Goal: Information Seeking & Learning: Check status

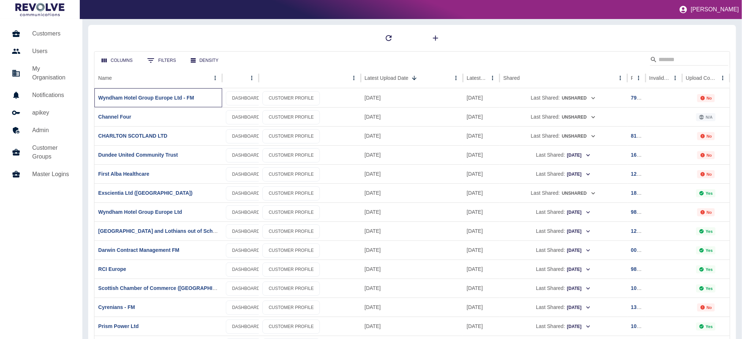
click at [145, 102] on div "Wyndham Hotel Group Europe Ltd - FM" at bounding box center [158, 97] width 128 height 19
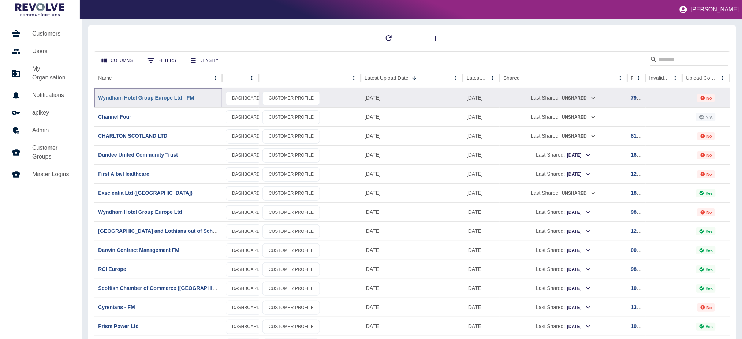
click at [154, 98] on link "Wyndham Hotel Group Europe Ltd - FM" at bounding box center [146, 98] width 96 height 6
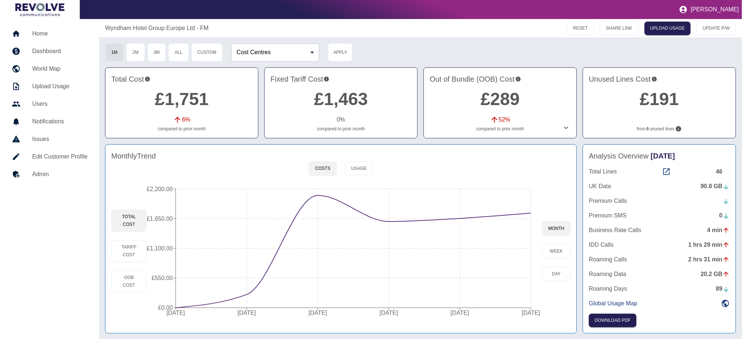
scroll to position [1, 0]
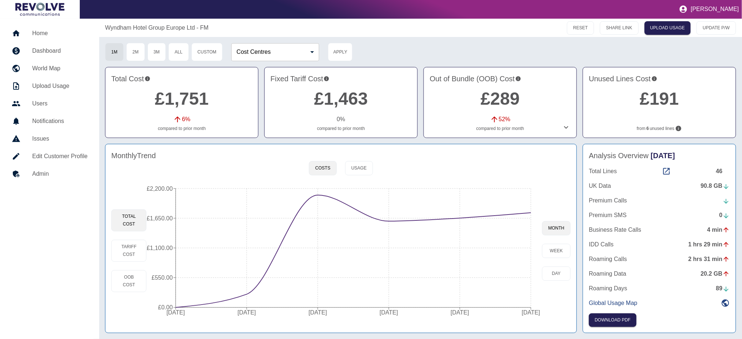
click at [40, 31] on h5 "Home" at bounding box center [59, 33] width 55 height 9
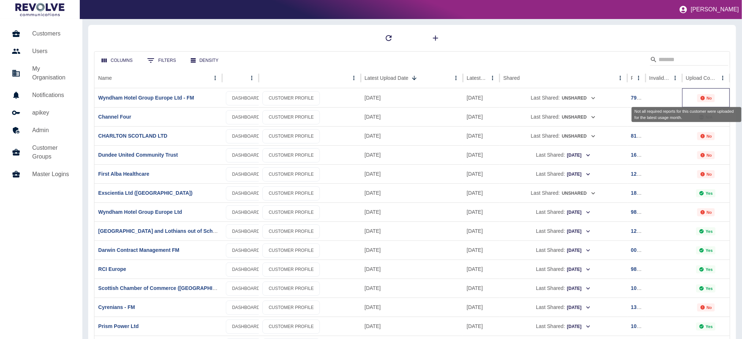
click at [701, 96] on icon "Not all required reports for this customer were uploaded for the latest usage m…" at bounding box center [702, 98] width 4 height 4
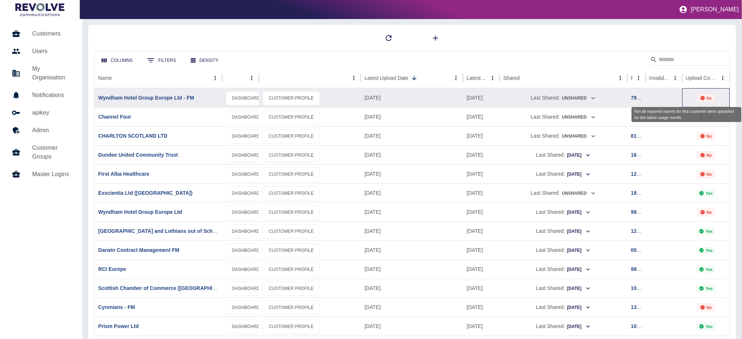
click at [701, 96] on icon "Not all required reports for this customer were uploaded for the latest usage m…" at bounding box center [702, 98] width 4 height 4
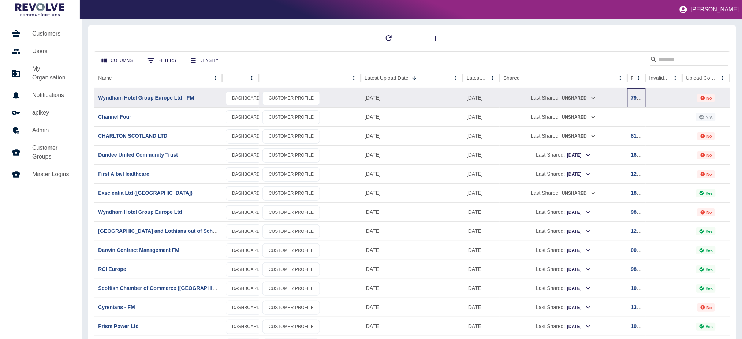
click at [637, 92] on div "797356" at bounding box center [636, 97] width 18 height 19
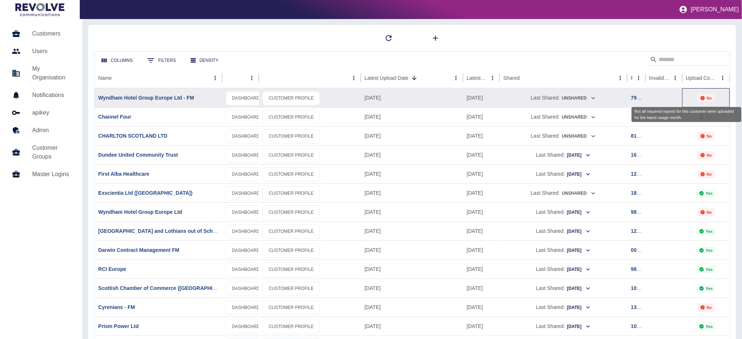
click at [705, 97] on div "No" at bounding box center [706, 98] width 18 height 8
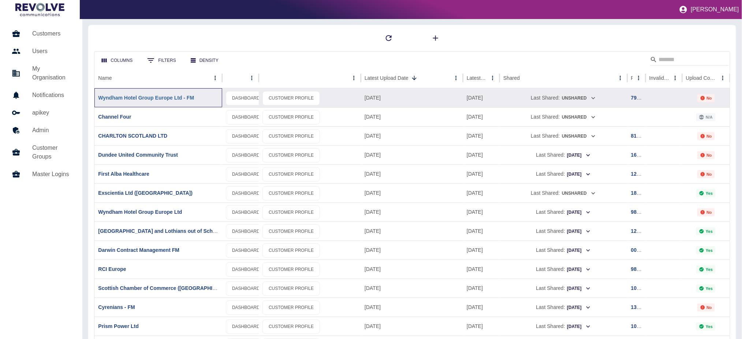
click at [178, 94] on div "Wyndham Hotel Group Europe Ltd - FM" at bounding box center [158, 97] width 128 height 19
click at [169, 96] on link "Wyndham Hotel Group Europe Ltd - FM" at bounding box center [146, 98] width 96 height 6
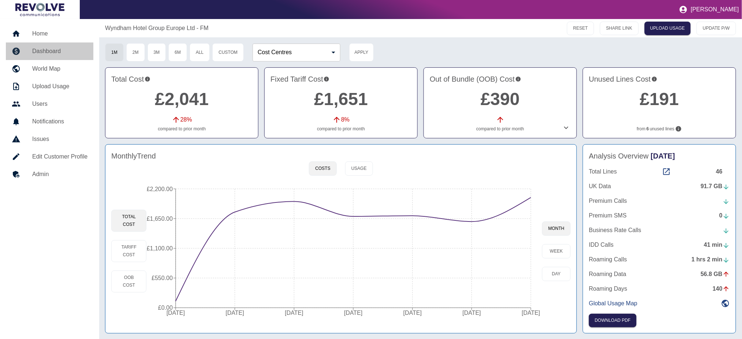
click at [60, 50] on h5 "Dashboard" at bounding box center [59, 51] width 55 height 9
click at [37, 29] on link "Home" at bounding box center [49, 34] width 87 height 18
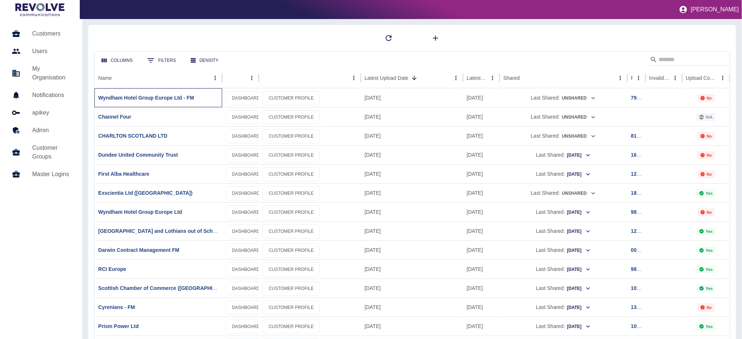
click at [143, 92] on div "Wyndham Hotel Group Europe Ltd - FM" at bounding box center [158, 97] width 128 height 19
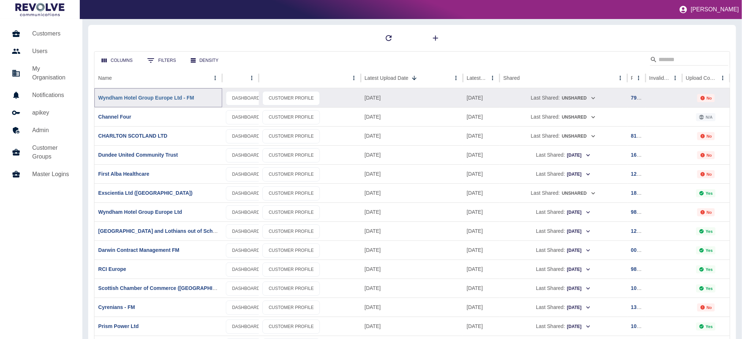
click at [143, 96] on link "Wyndham Hotel Group Europe Ltd - FM" at bounding box center [146, 98] width 96 height 6
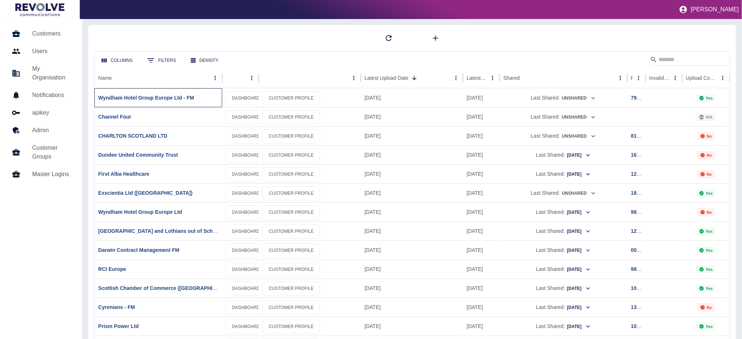
click at [145, 94] on div "Wyndham Hotel Group Europe Ltd - FM" at bounding box center [158, 97] width 128 height 19
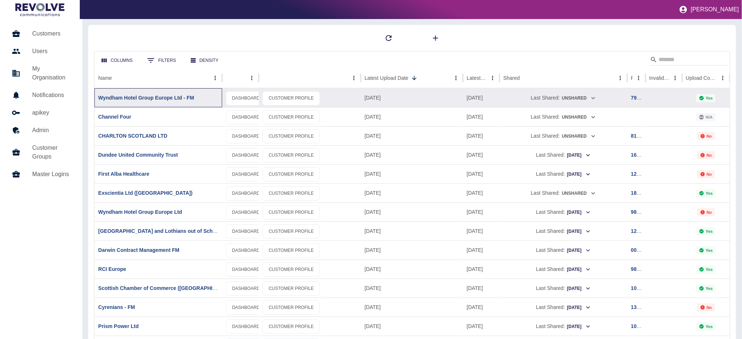
click at [141, 102] on div "Wyndham Hotel Group Europe Ltd - FM" at bounding box center [158, 97] width 128 height 19
click at [141, 100] on link "Wyndham Hotel Group Europe Ltd - FM" at bounding box center [146, 98] width 96 height 6
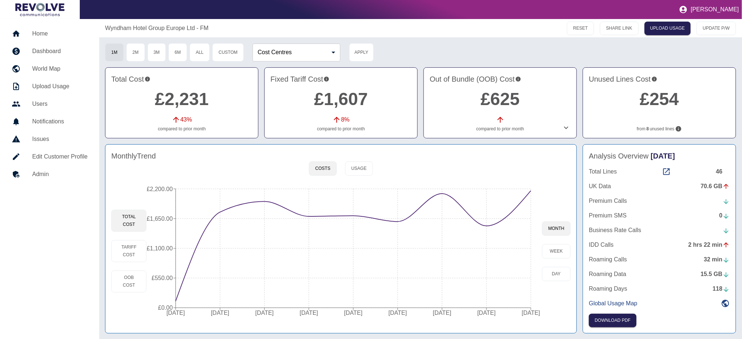
click at [675, 94] on link "£254" at bounding box center [659, 98] width 39 height 19
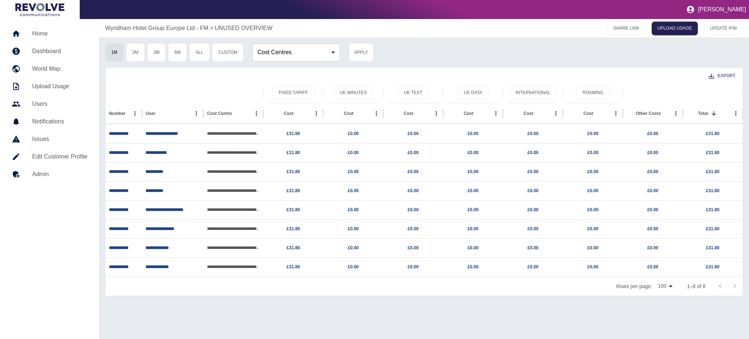
click at [192, 27] on p "Wyndham Hotel Group Europe Ltd - FM" at bounding box center [157, 28] width 104 height 9
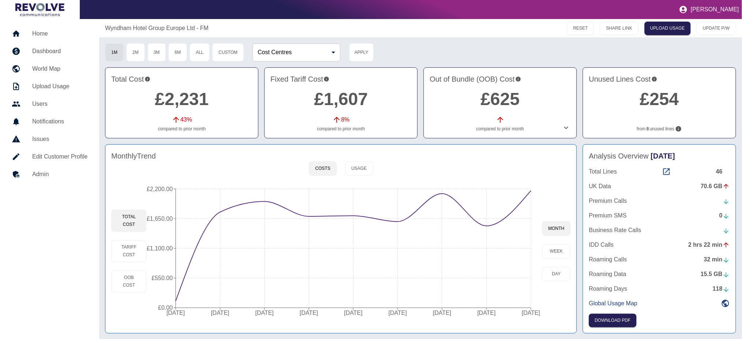
click at [512, 102] on link "£625" at bounding box center [499, 98] width 39 height 19
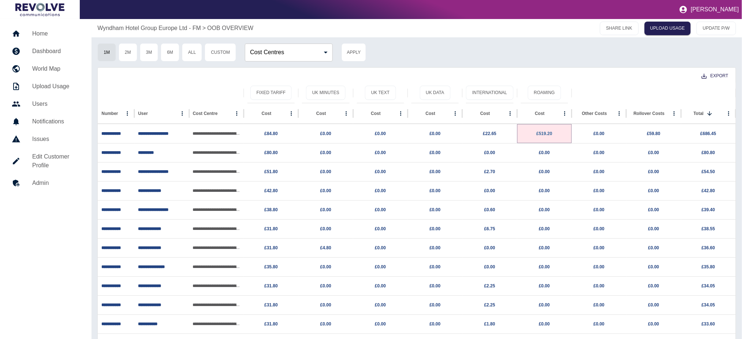
click at [552, 132] on link "£519.20" at bounding box center [544, 133] width 16 height 5
